Goal: Navigation & Orientation: Understand site structure

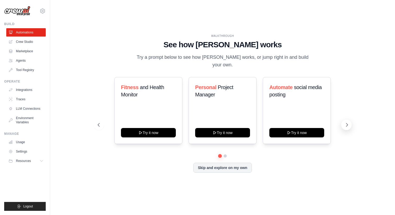
click at [344, 120] on button at bounding box center [346, 125] width 10 height 10
click at [346, 122] on icon at bounding box center [346, 124] width 5 height 5
click at [28, 91] on link "Integrations" at bounding box center [26, 90] width 39 height 8
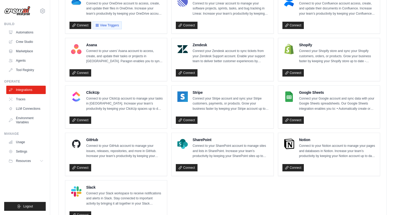
scroll to position [339, 0]
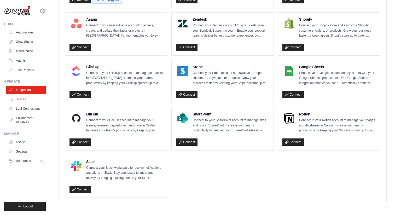
click at [25, 99] on link "Traces" at bounding box center [26, 99] width 39 height 8
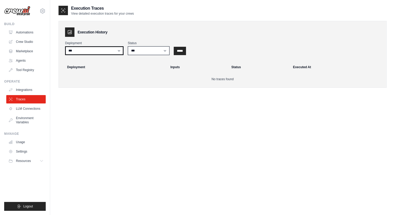
click at [109, 50] on select "***" at bounding box center [94, 50] width 58 height 9
click at [30, 108] on link "LLM Connections" at bounding box center [26, 108] width 39 height 8
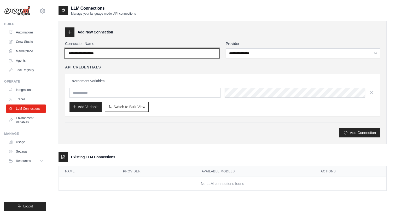
click at [196, 54] on input "Connection Name" at bounding box center [142, 53] width 154 height 10
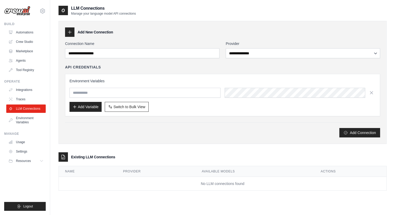
click at [175, 40] on div "**********" at bounding box center [222, 82] width 328 height 123
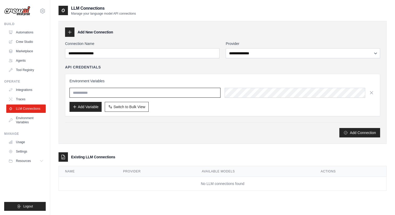
click at [138, 95] on input "text" at bounding box center [144, 93] width 151 height 10
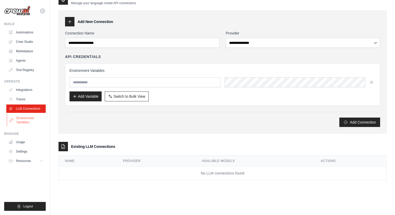
click at [26, 122] on link "Environment Variables" at bounding box center [26, 120] width 39 height 13
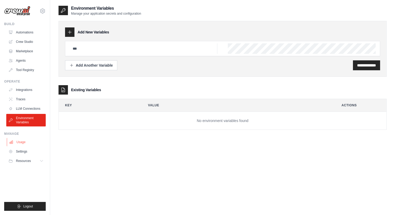
click at [19, 140] on link "Usage" at bounding box center [26, 142] width 39 height 8
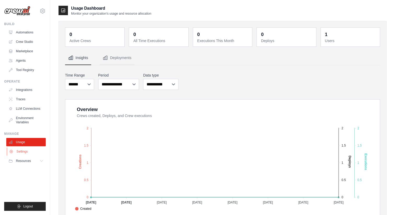
click at [22, 152] on link "Settings" at bounding box center [26, 151] width 39 height 8
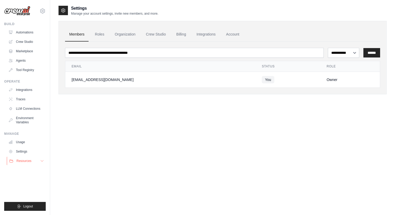
click at [23, 161] on span "Resources" at bounding box center [23, 161] width 15 height 4
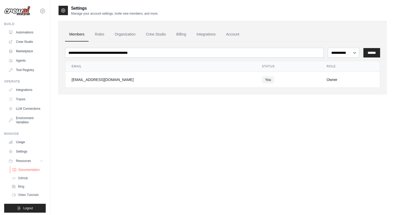
scroll to position [2, 0]
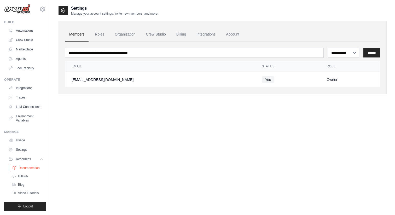
click at [30, 169] on span "Documentation" at bounding box center [29, 168] width 21 height 4
